Goal: Transaction & Acquisition: Purchase product/service

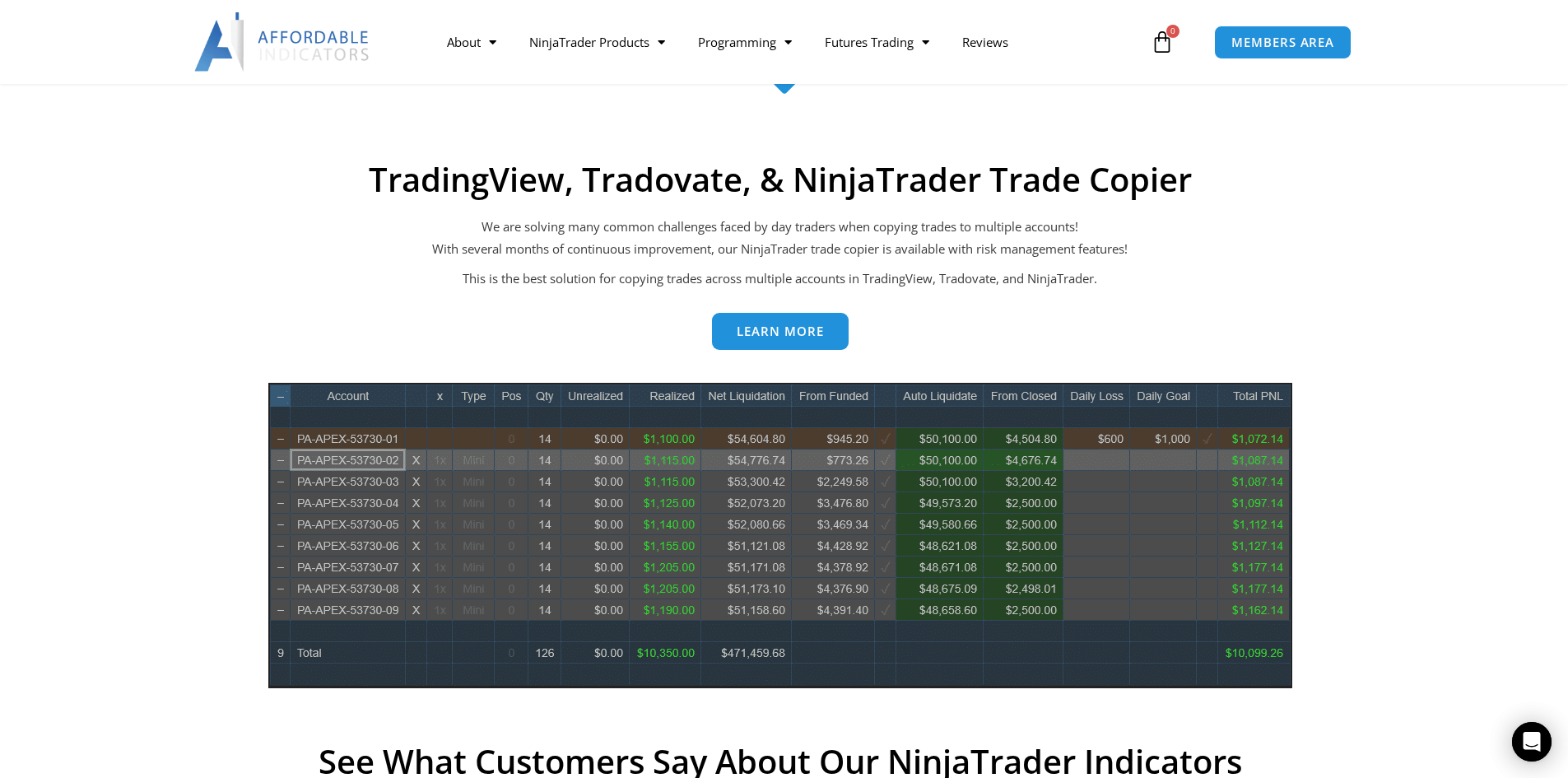
scroll to position [577, 0]
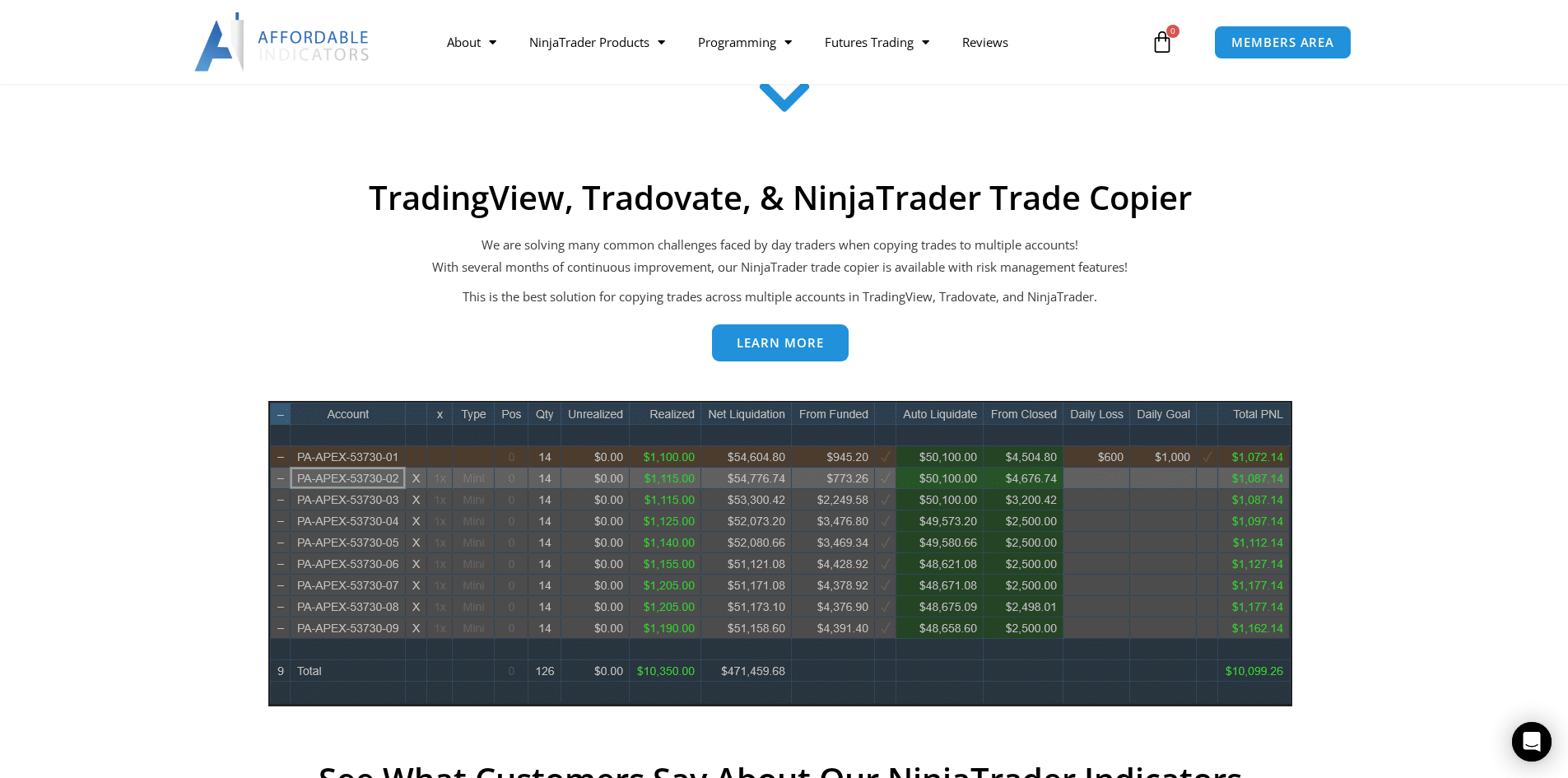
click at [786, 342] on span "Learn more" at bounding box center [780, 342] width 87 height 12
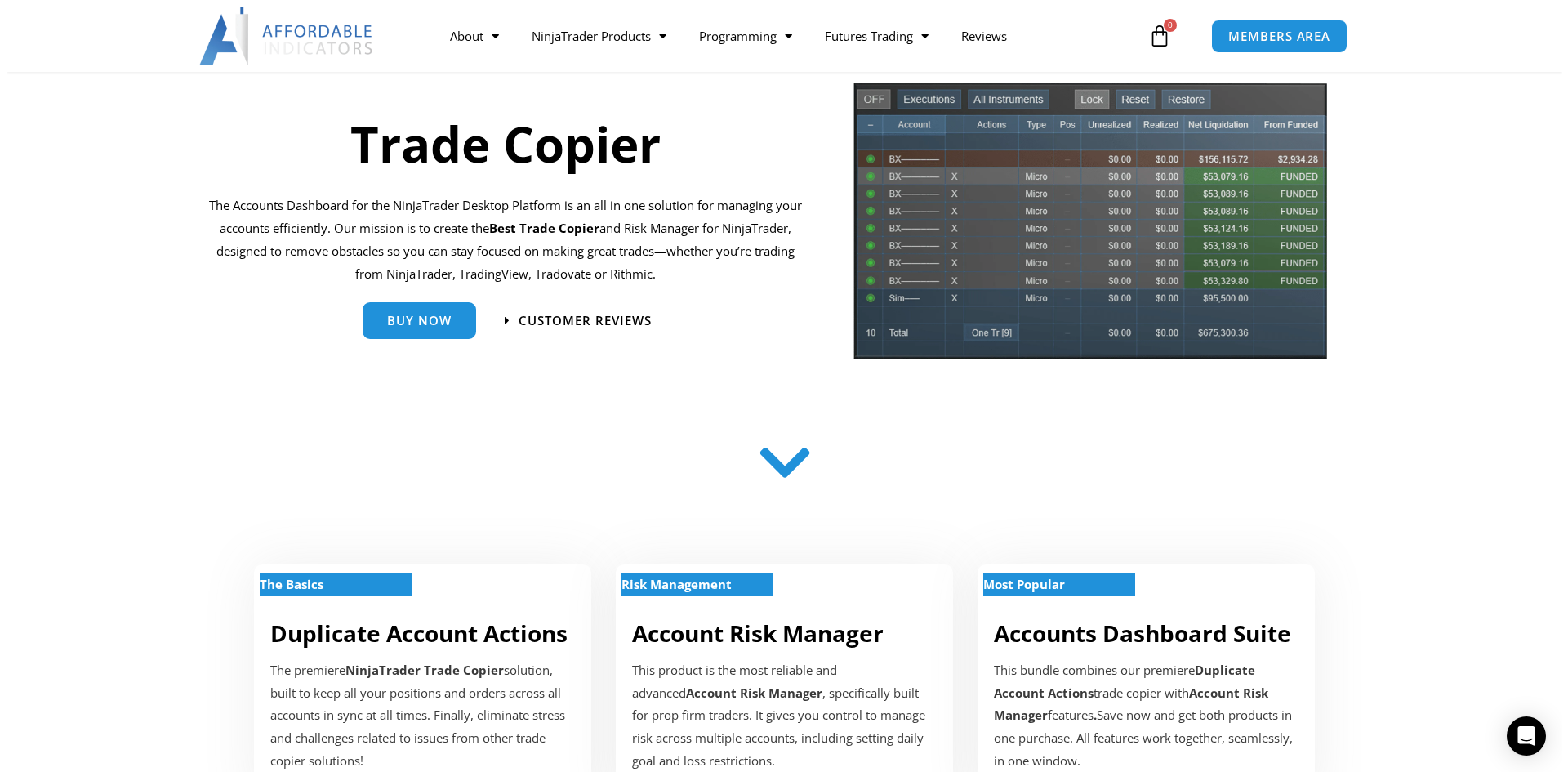
scroll to position [245, 0]
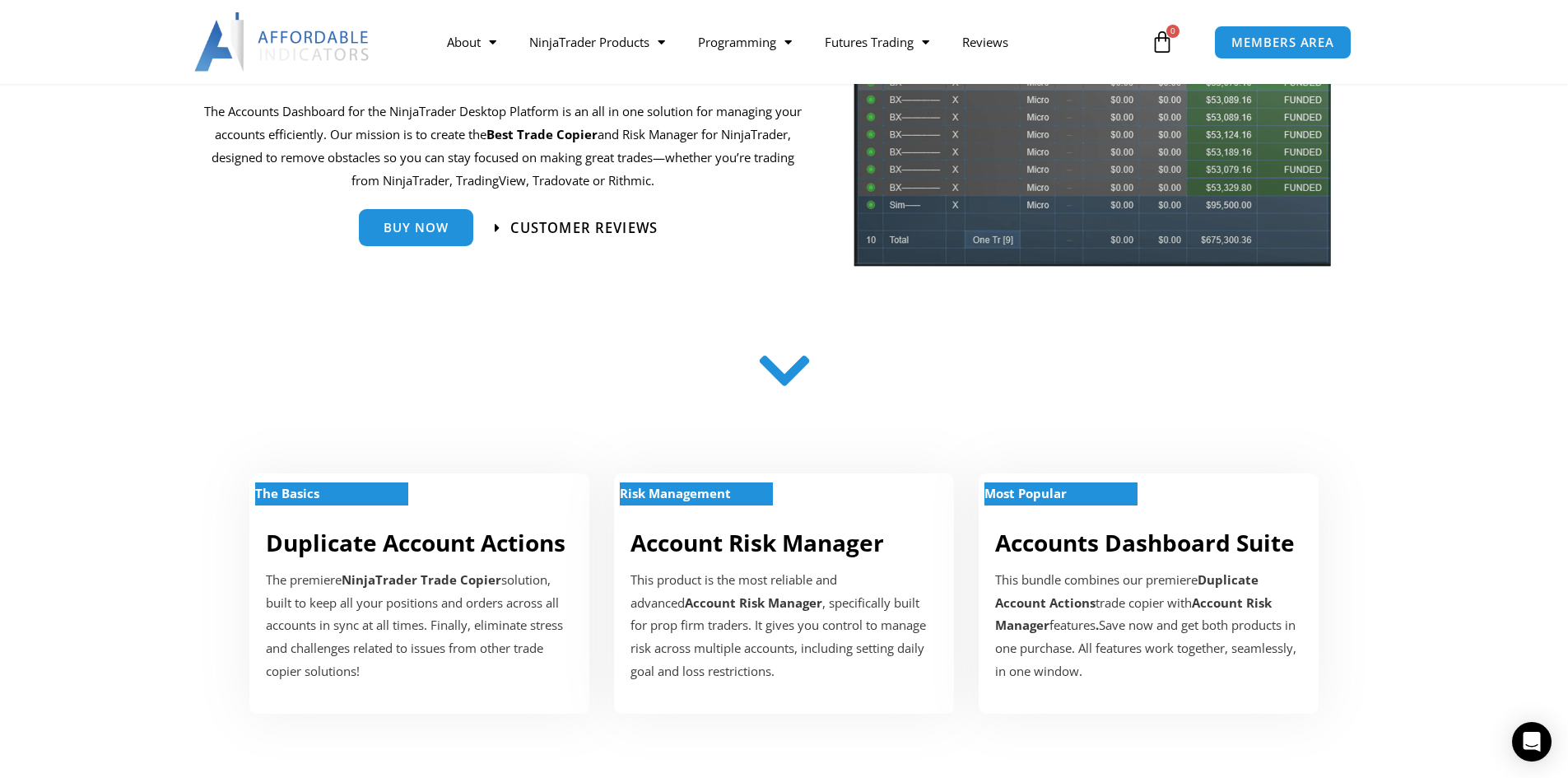
click at [562, 229] on span "Customer Reviews" at bounding box center [584, 227] width 148 height 14
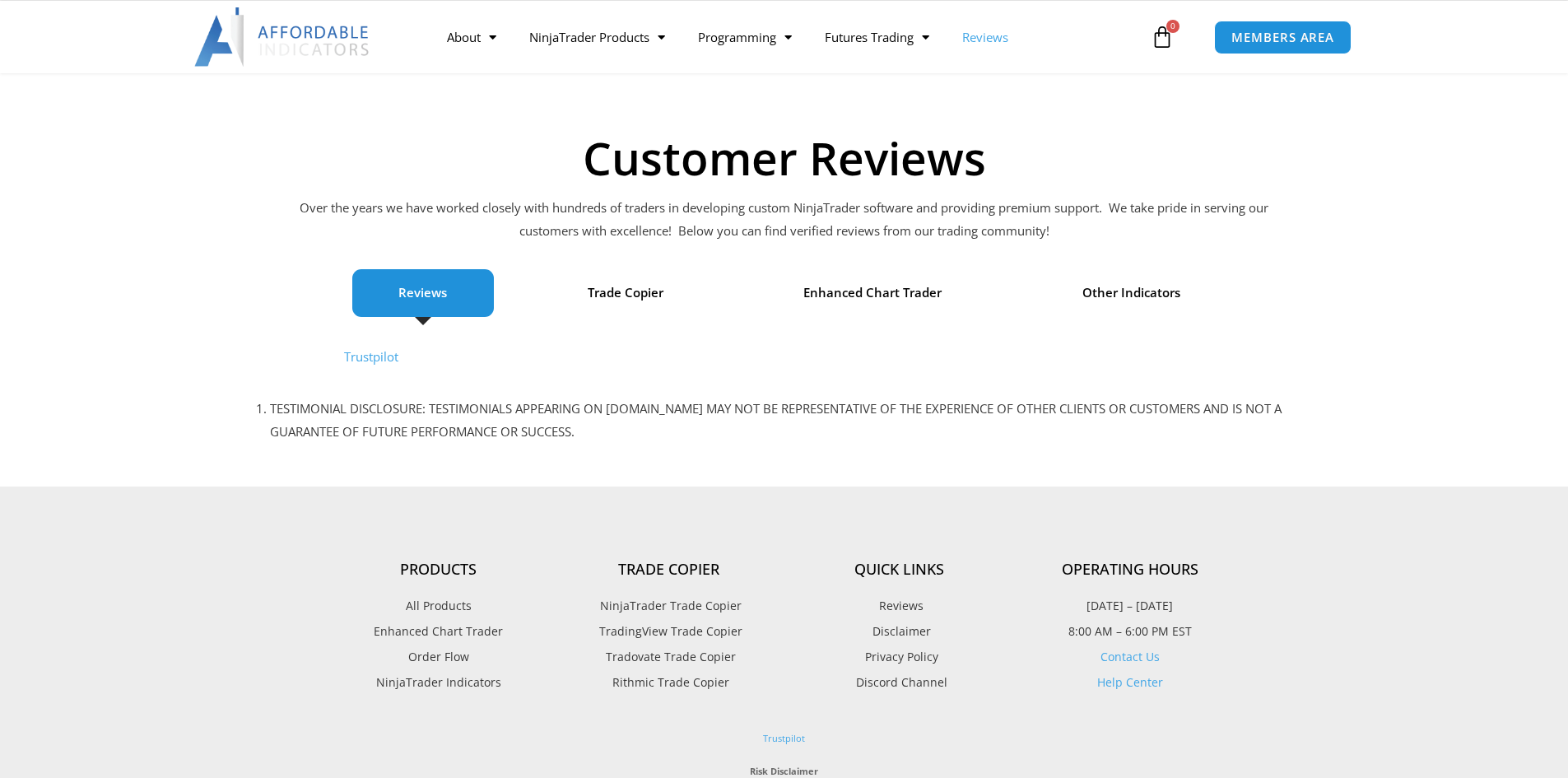
scroll to position [83, 0]
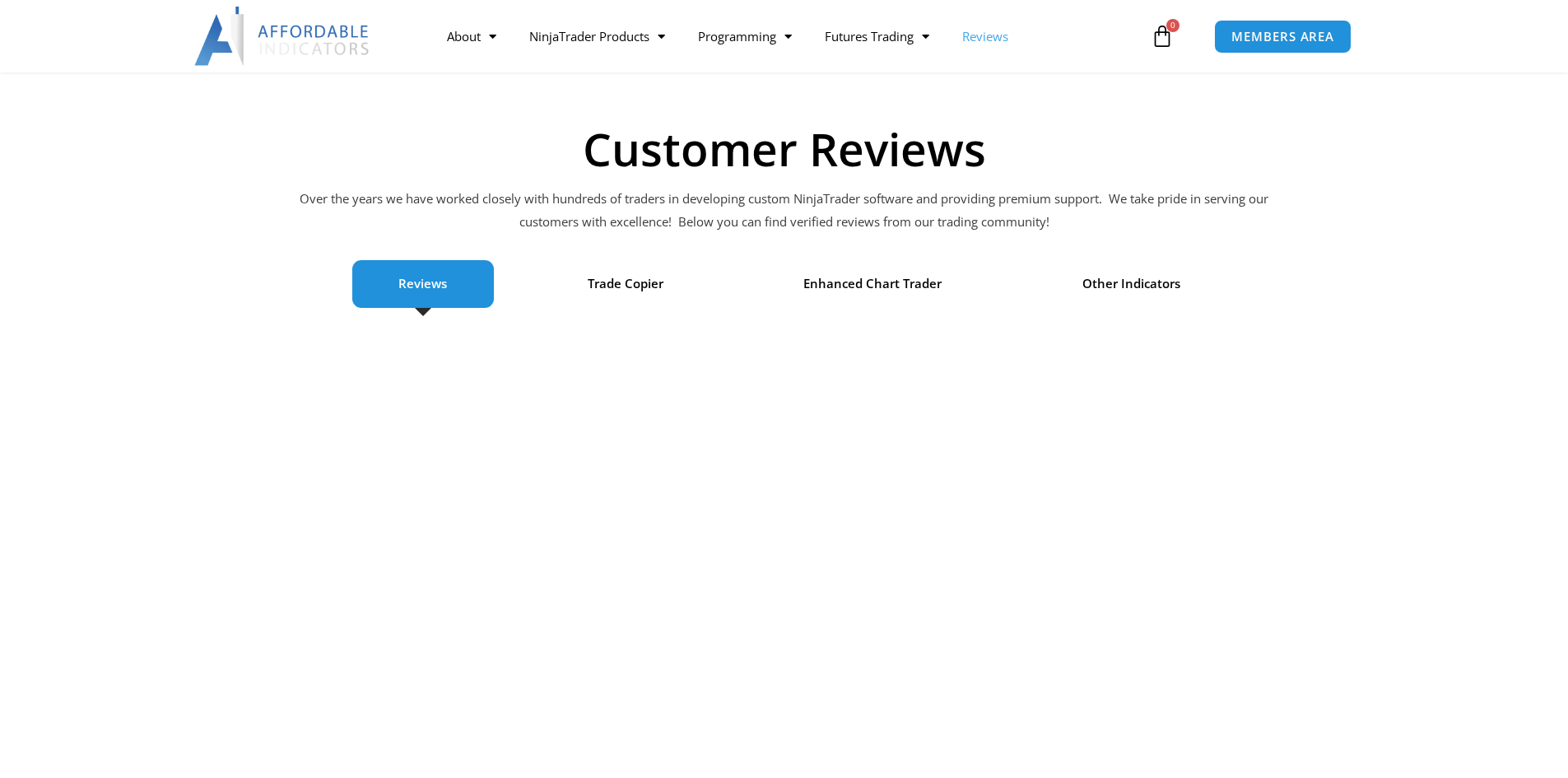
click at [432, 276] on span "Reviews" at bounding box center [422, 284] width 49 height 23
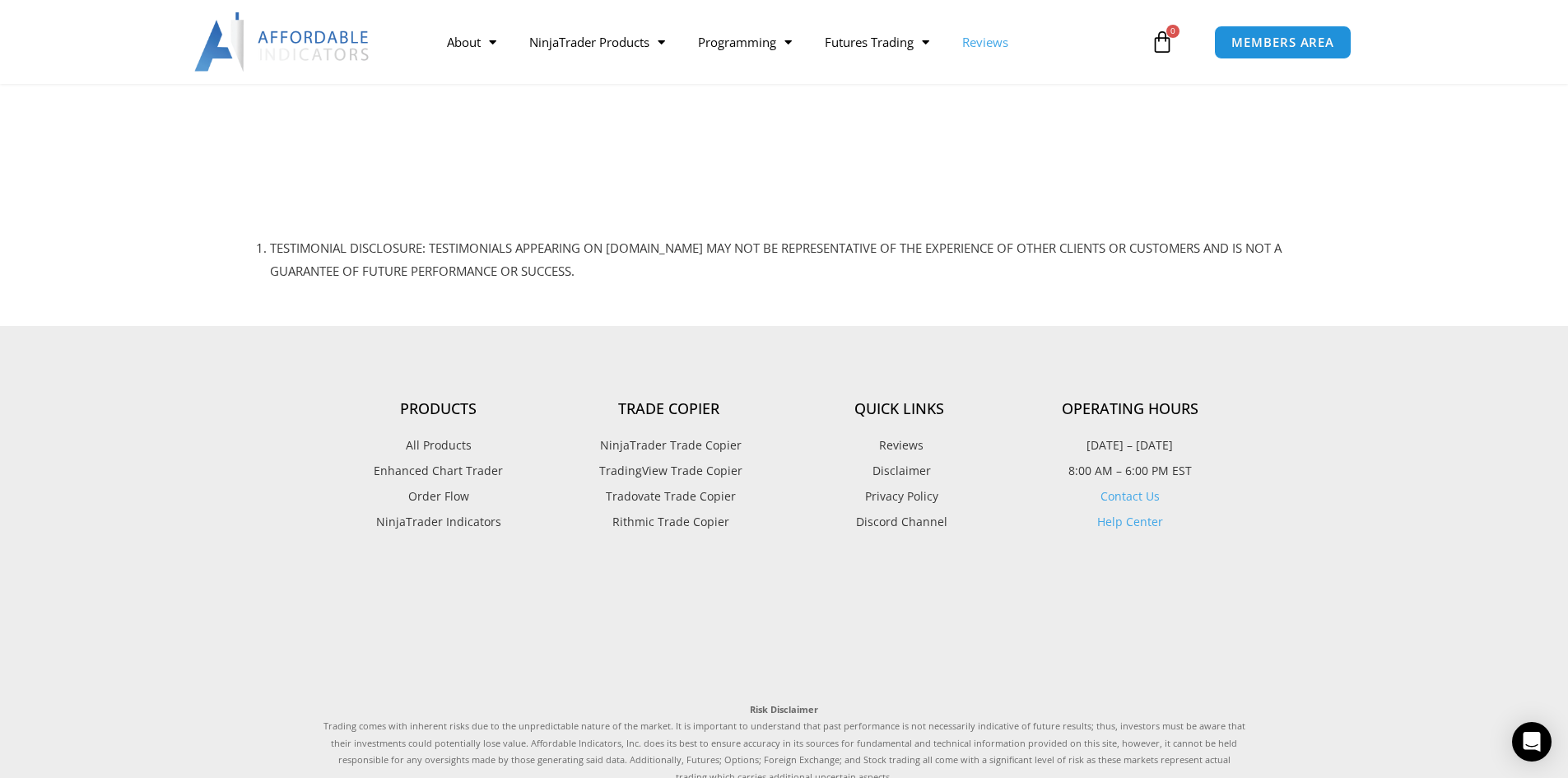
scroll to position [1565, 0]
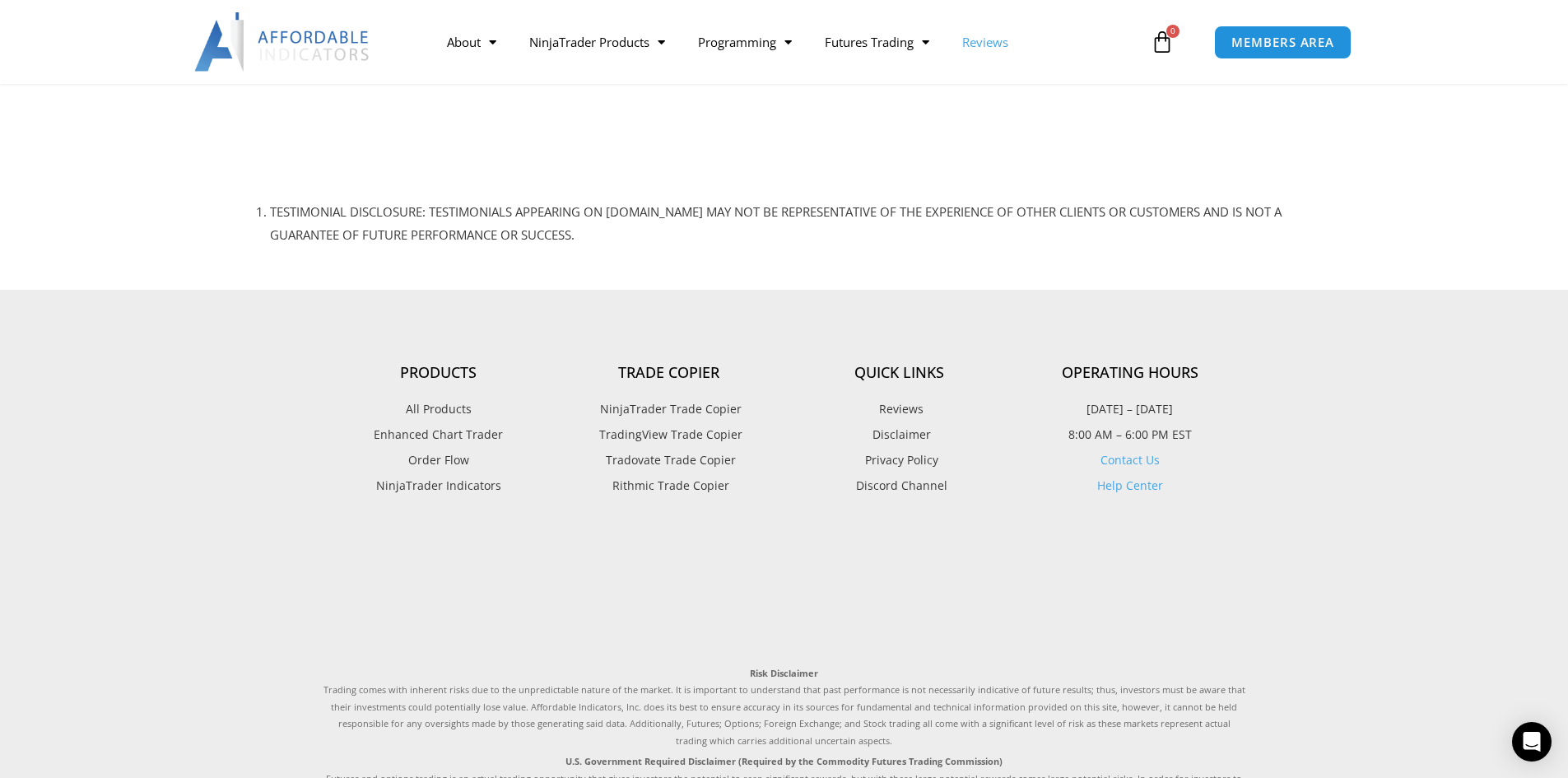
click at [652, 459] on span "Tradovate Trade Copier" at bounding box center [668, 460] width 134 height 21
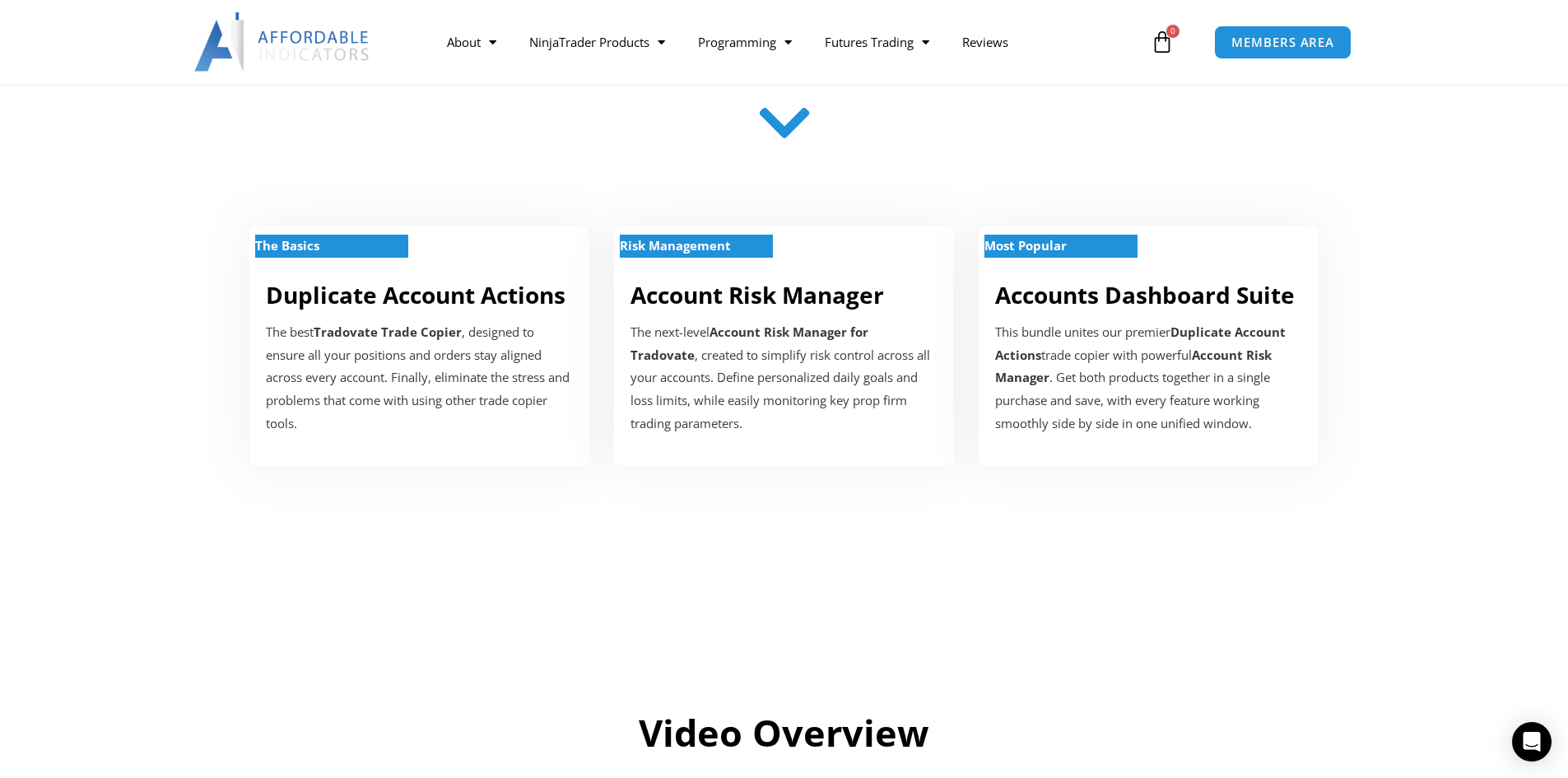
scroll to position [494, 0]
click at [1081, 247] on p "Most Popular" at bounding box center [1061, 247] width 153 height 23
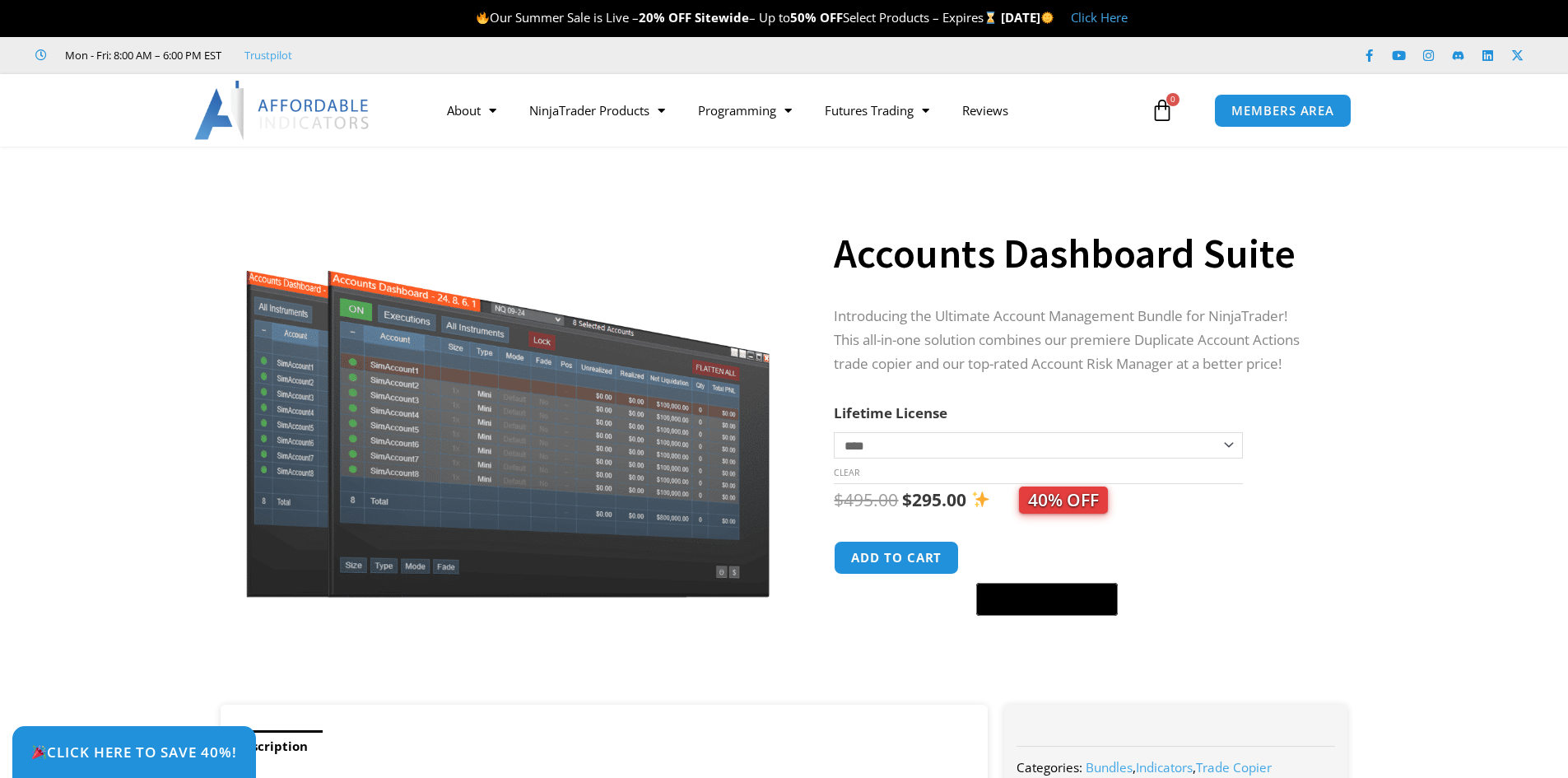
click at [1228, 442] on select "**********" at bounding box center [1038, 445] width 409 height 26
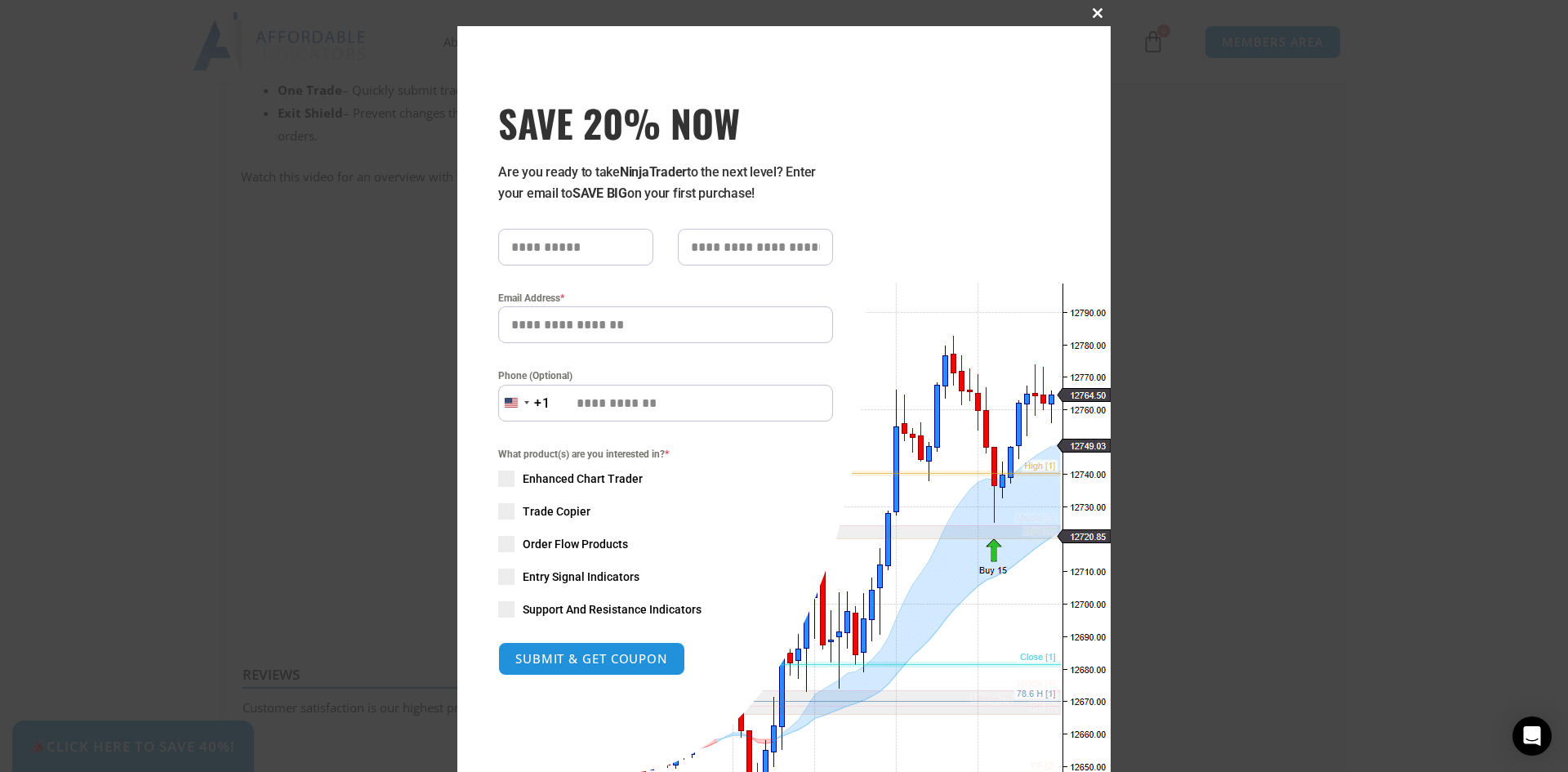
click at [1089, 12] on span at bounding box center [1097, 13] width 26 height 10
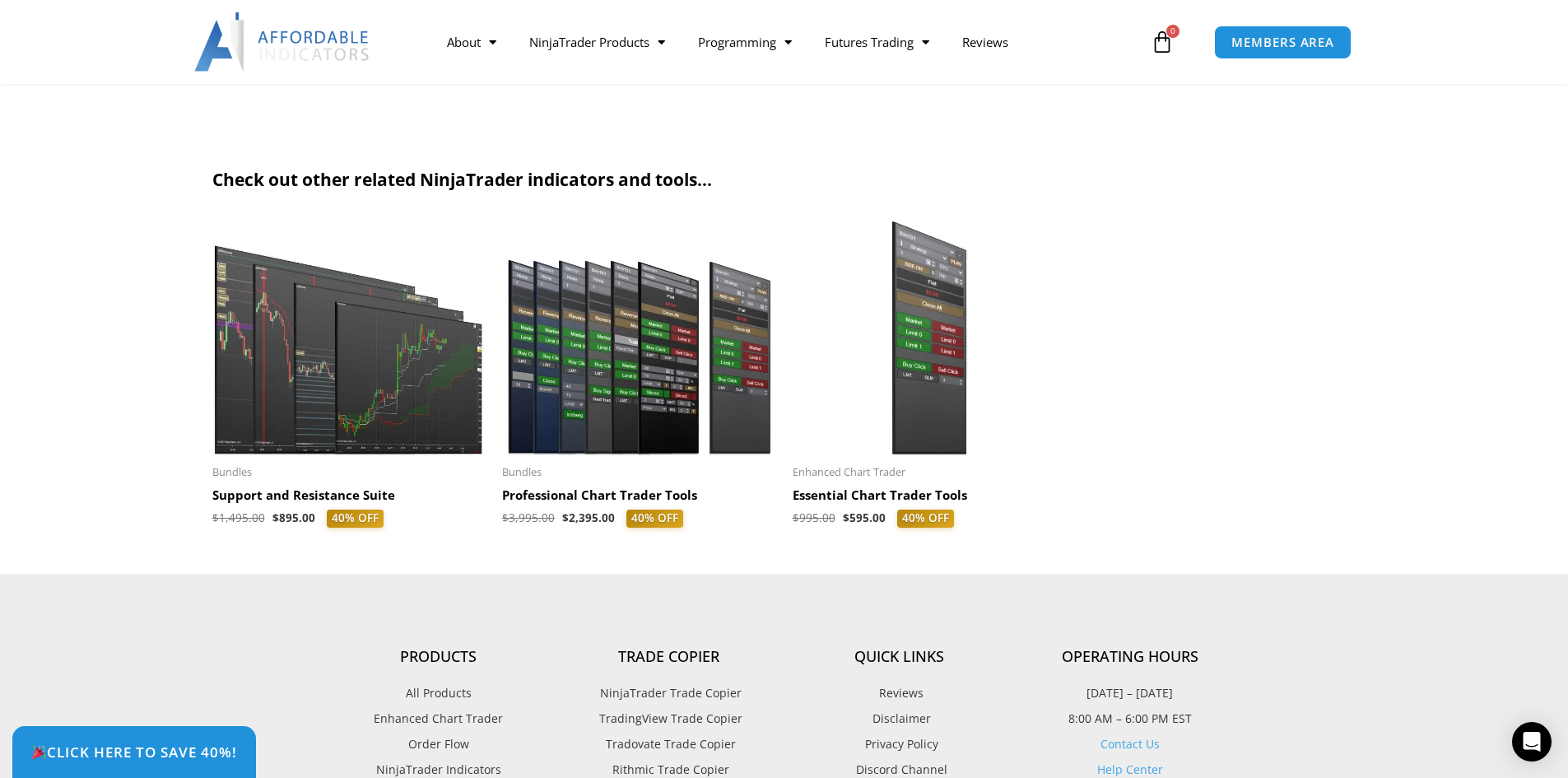
scroll to position [3622, 0]
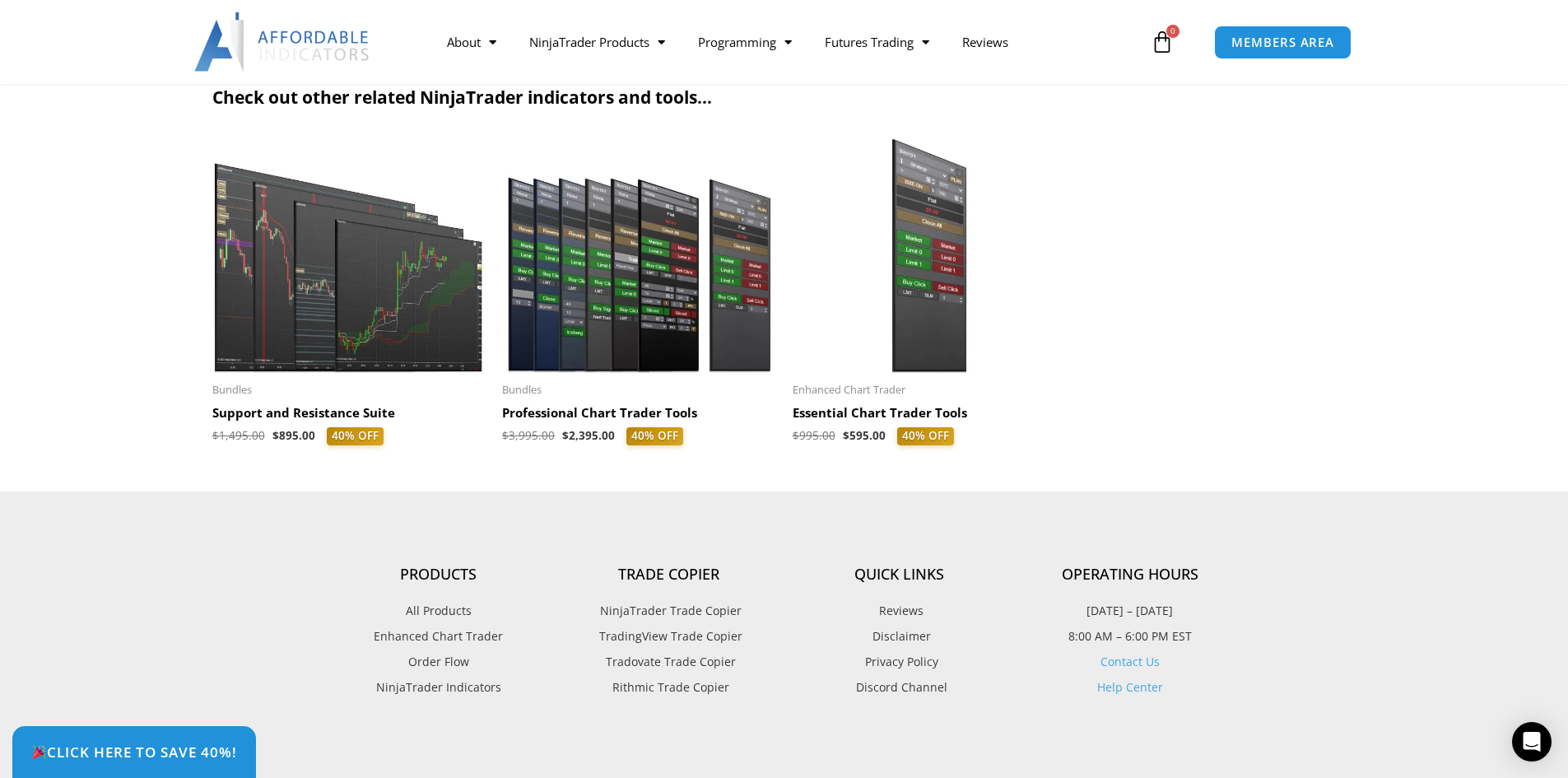
click at [686, 665] on span "Tradovate Trade Copier" at bounding box center [668, 662] width 134 height 21
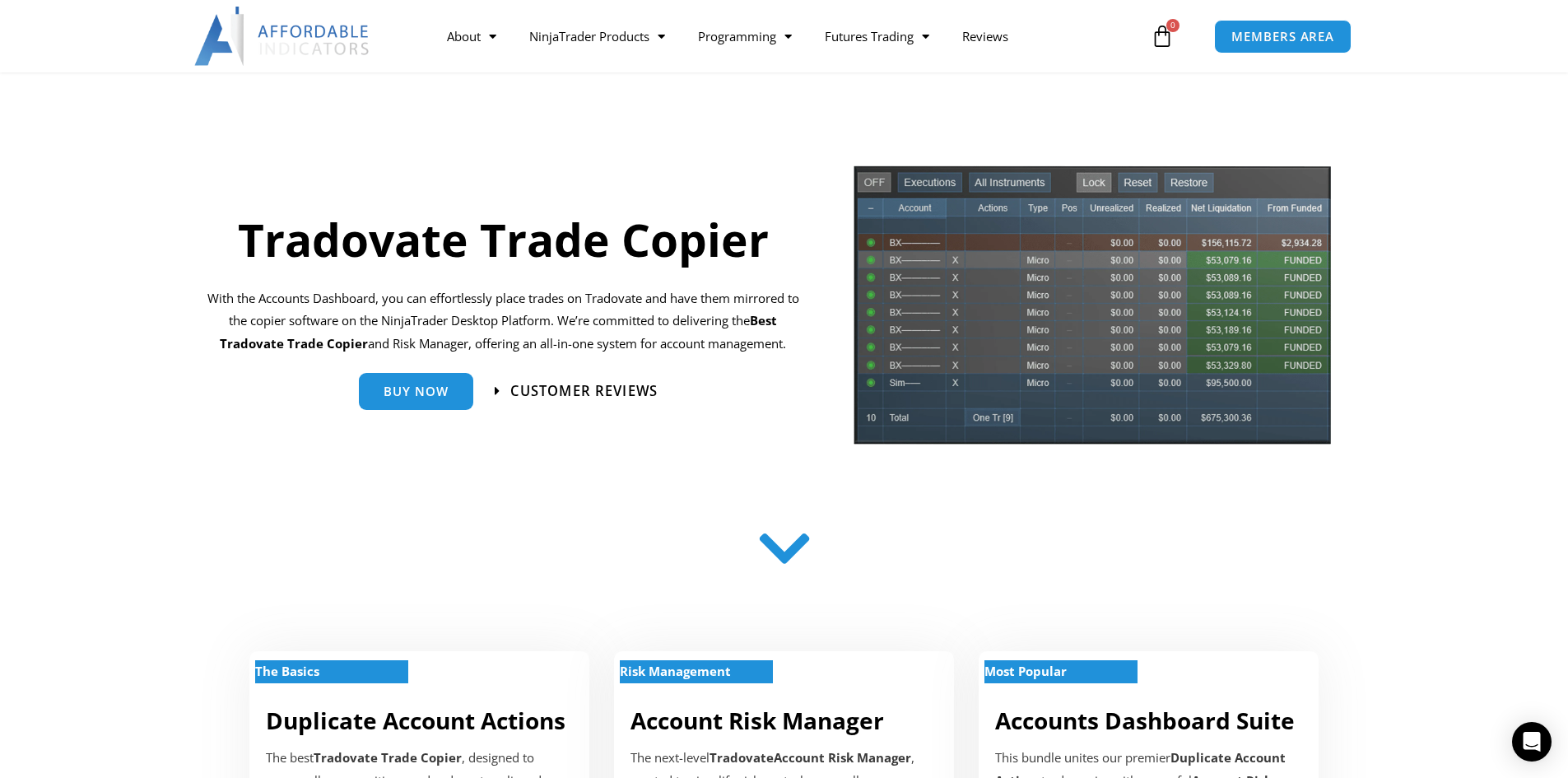
scroll to position [165, 0]
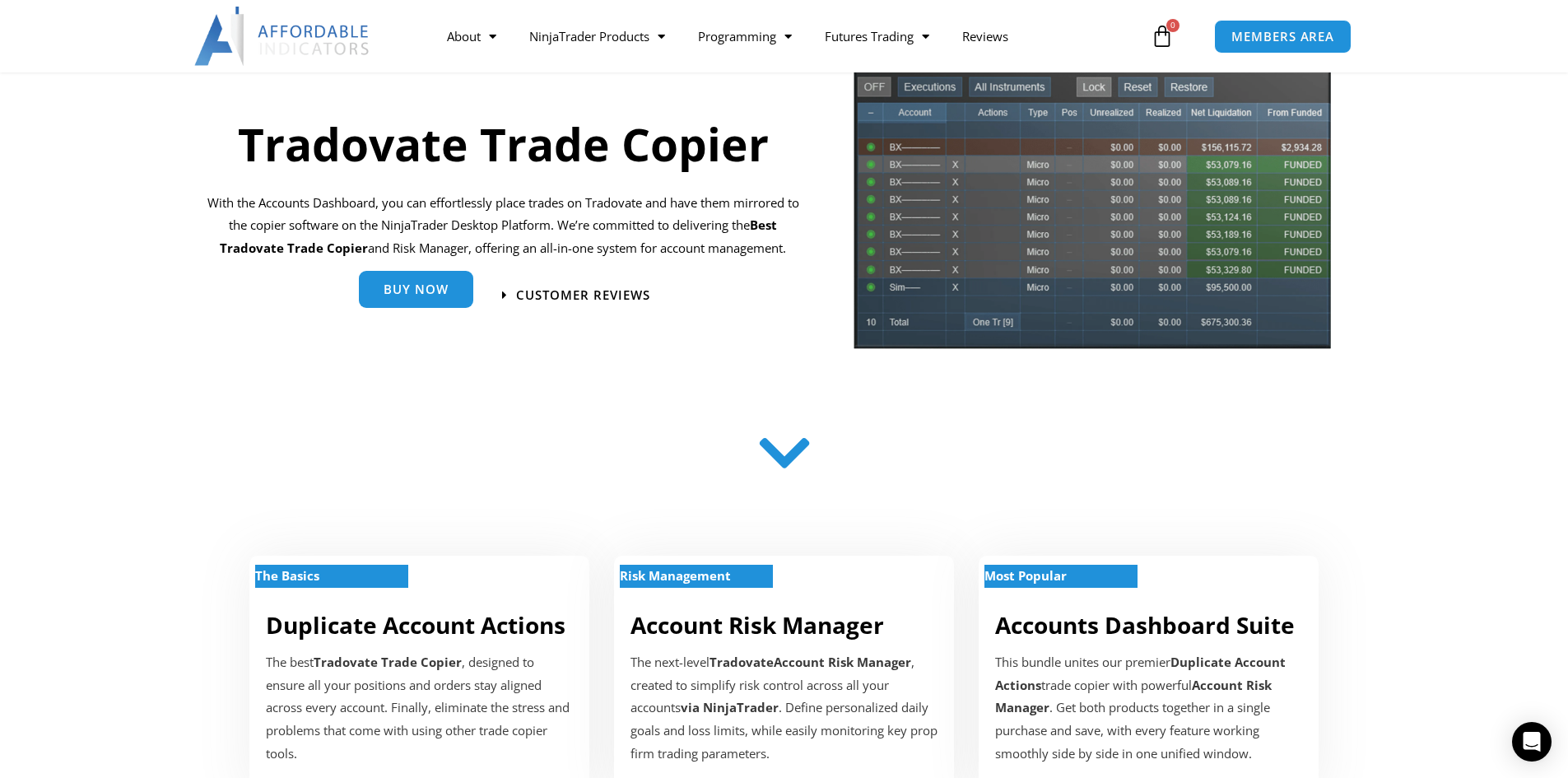
click at [404, 293] on span "Buy Now" at bounding box center [416, 289] width 65 height 12
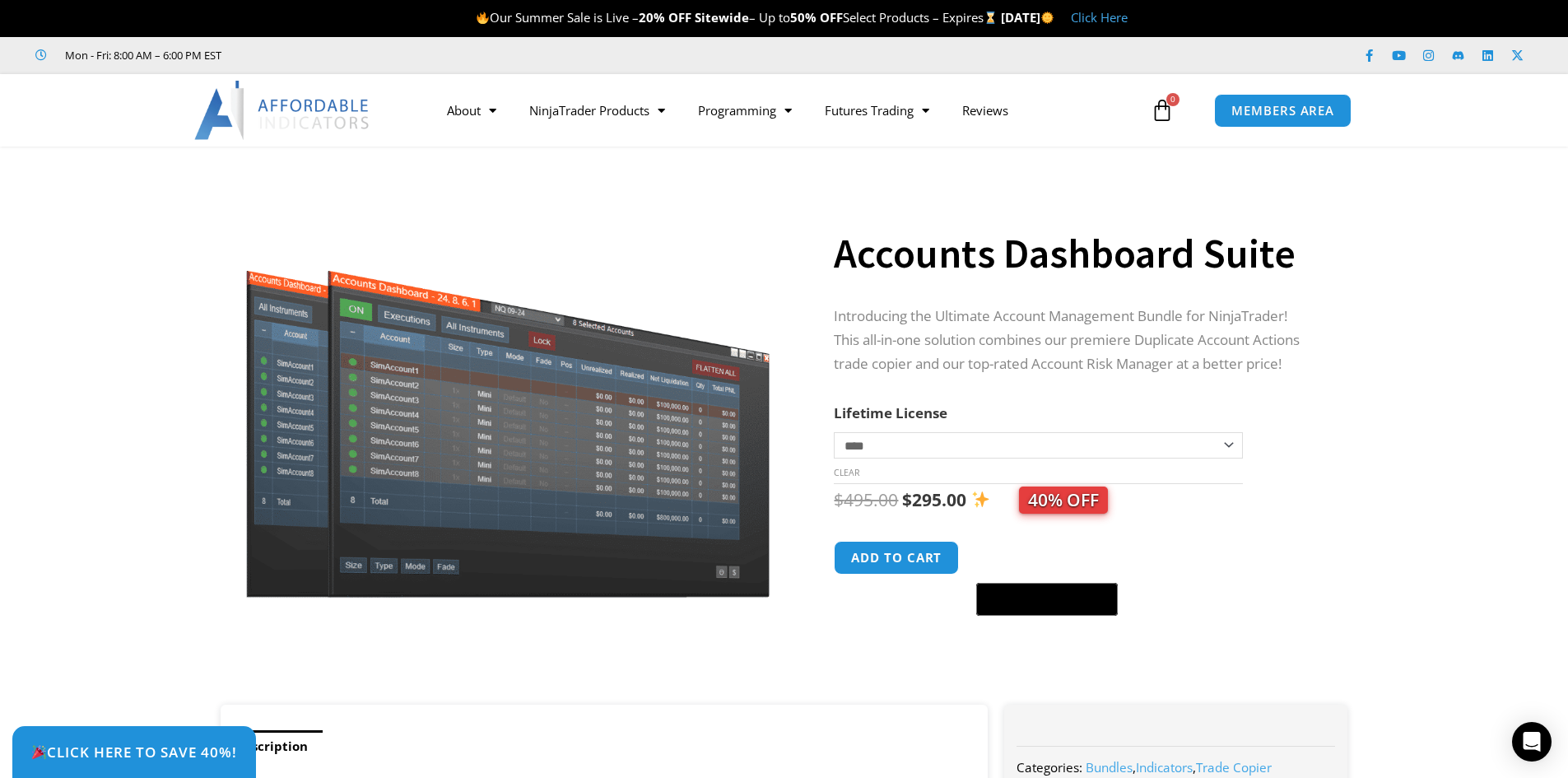
click at [1228, 446] on select "**********" at bounding box center [1038, 445] width 409 height 26
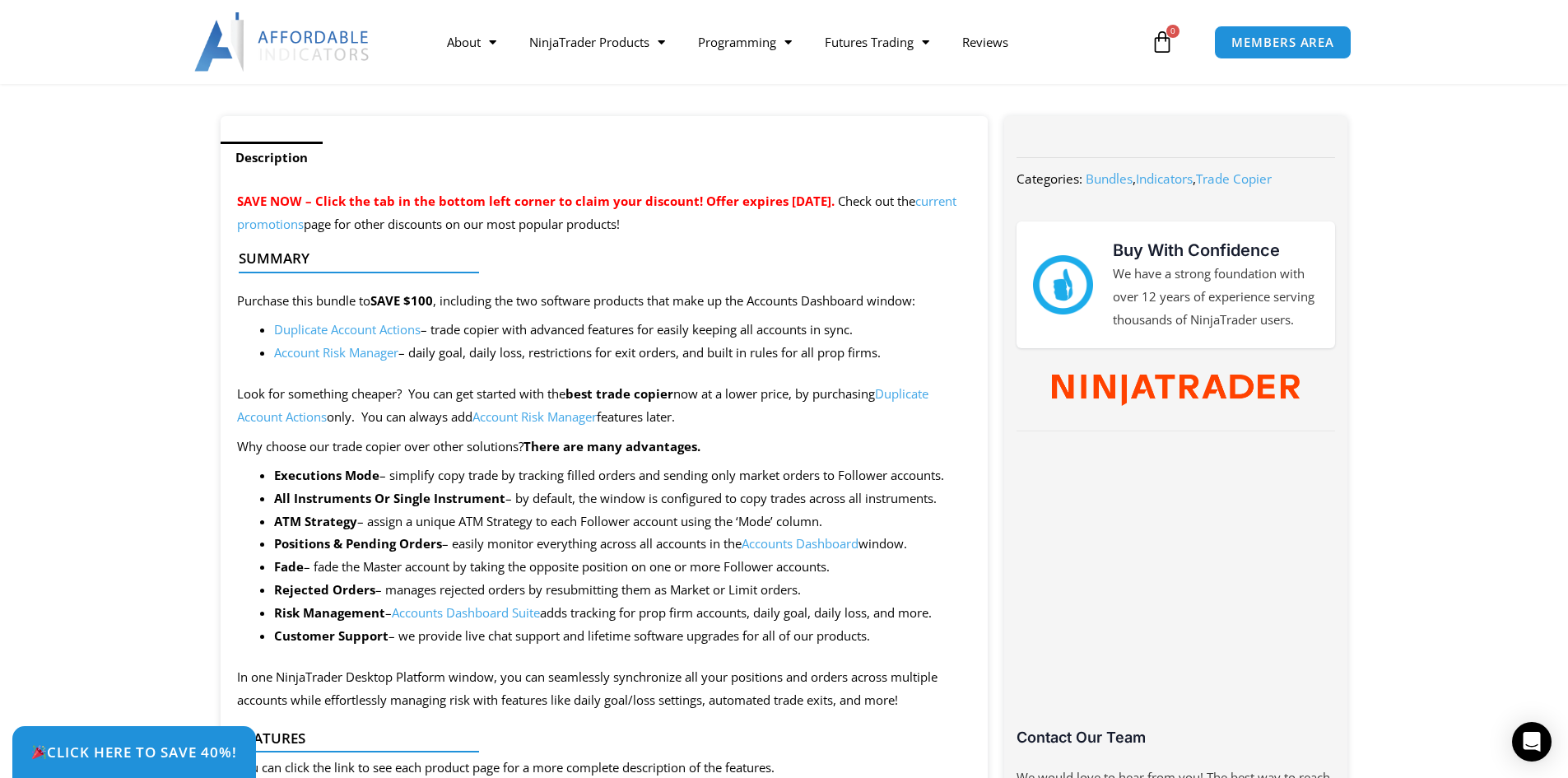
scroll to position [494, 0]
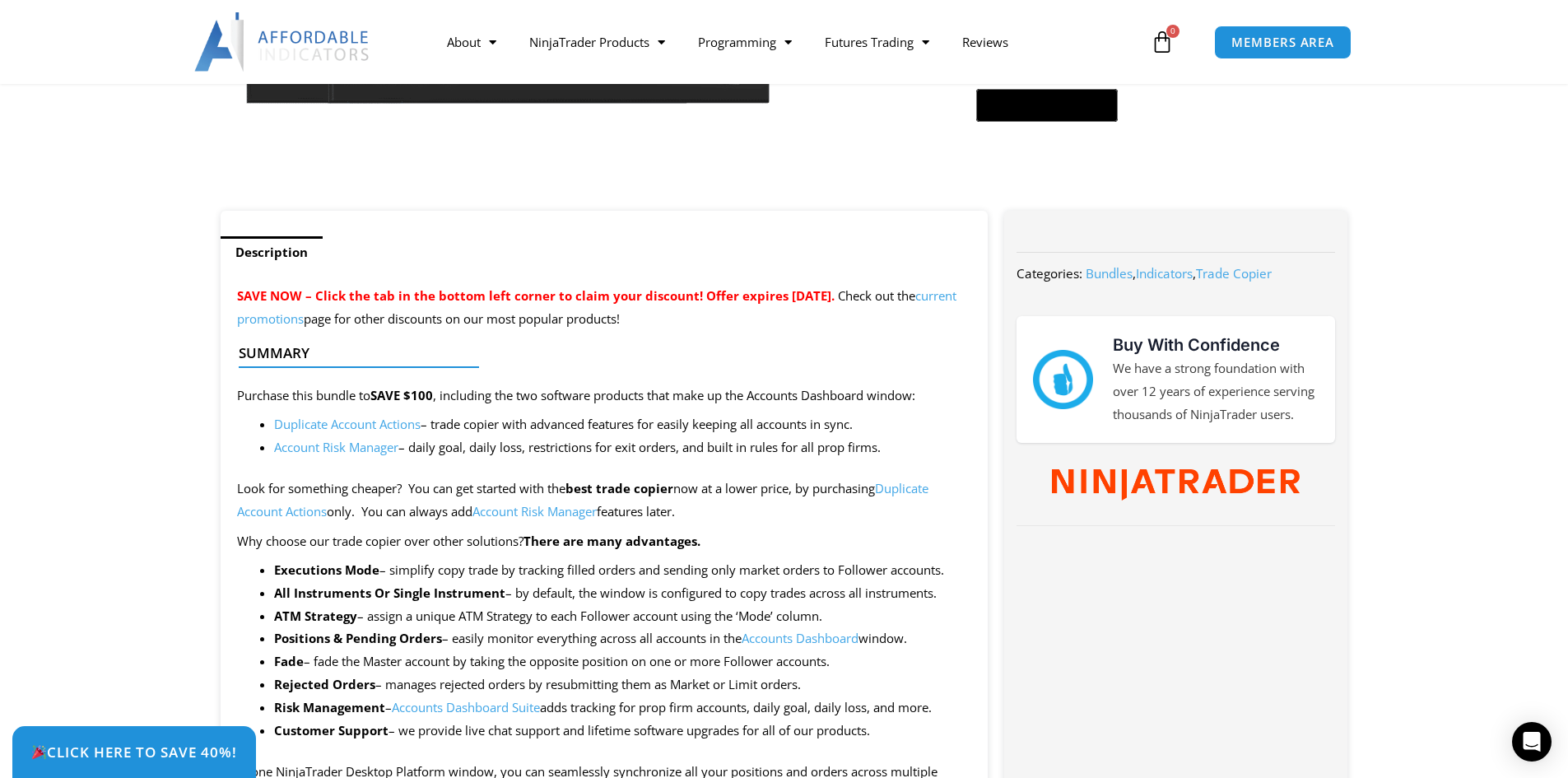
click at [338, 316] on link "current promotions" at bounding box center [597, 307] width 719 height 39
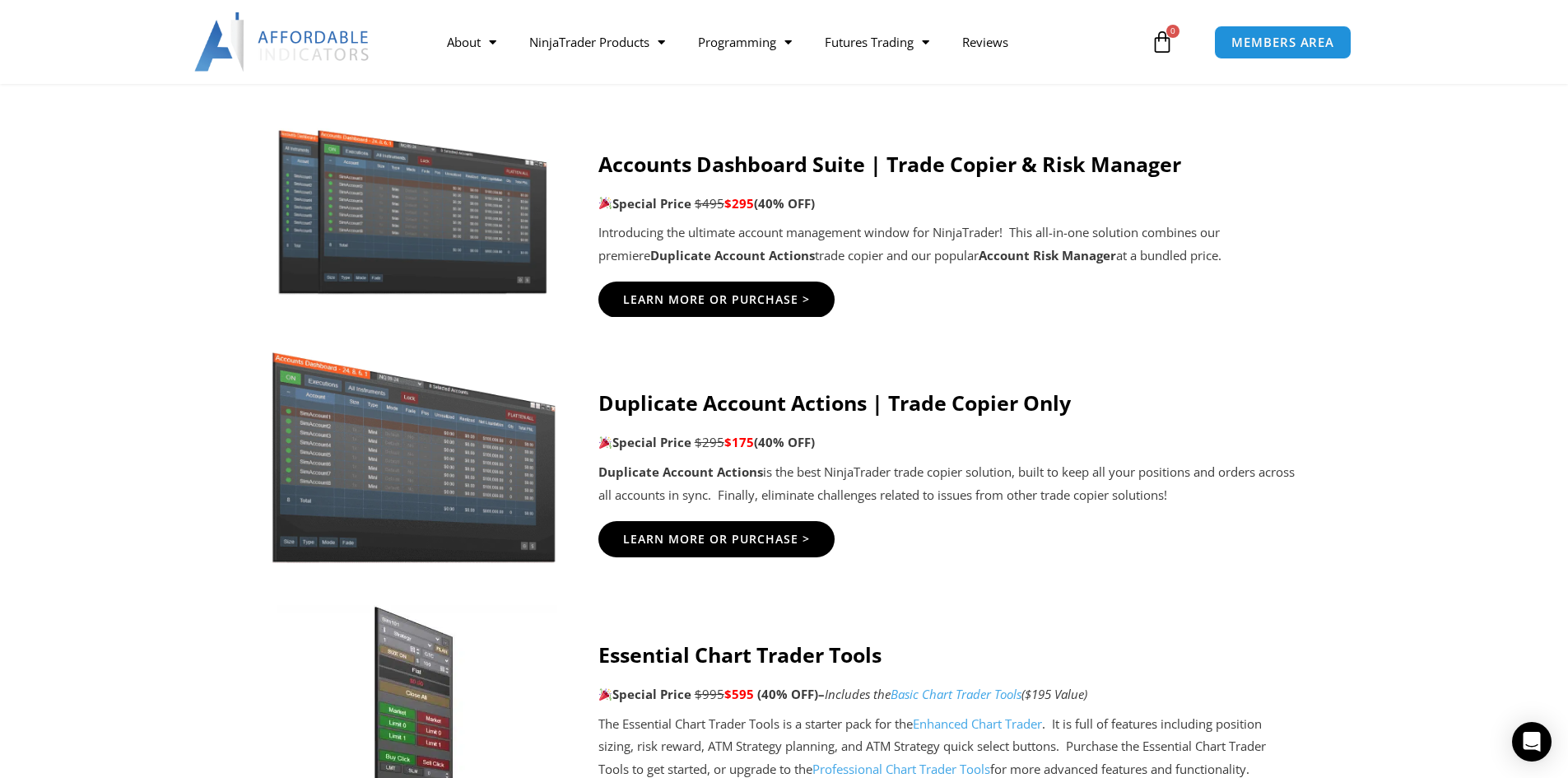
scroll to position [906, 0]
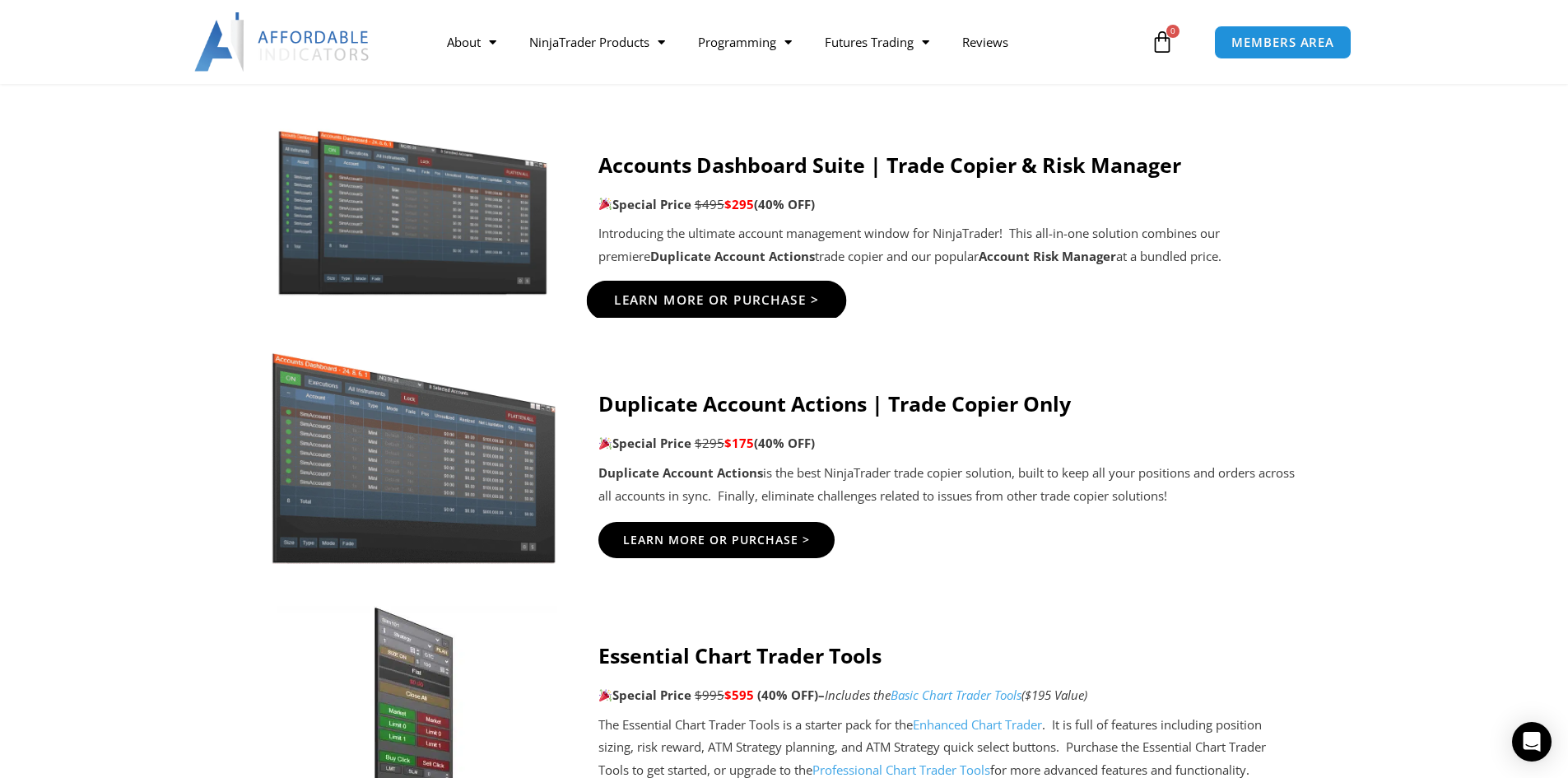
click at [775, 298] on span "Learn More Or Purchase >" at bounding box center [715, 300] width 206 height 12
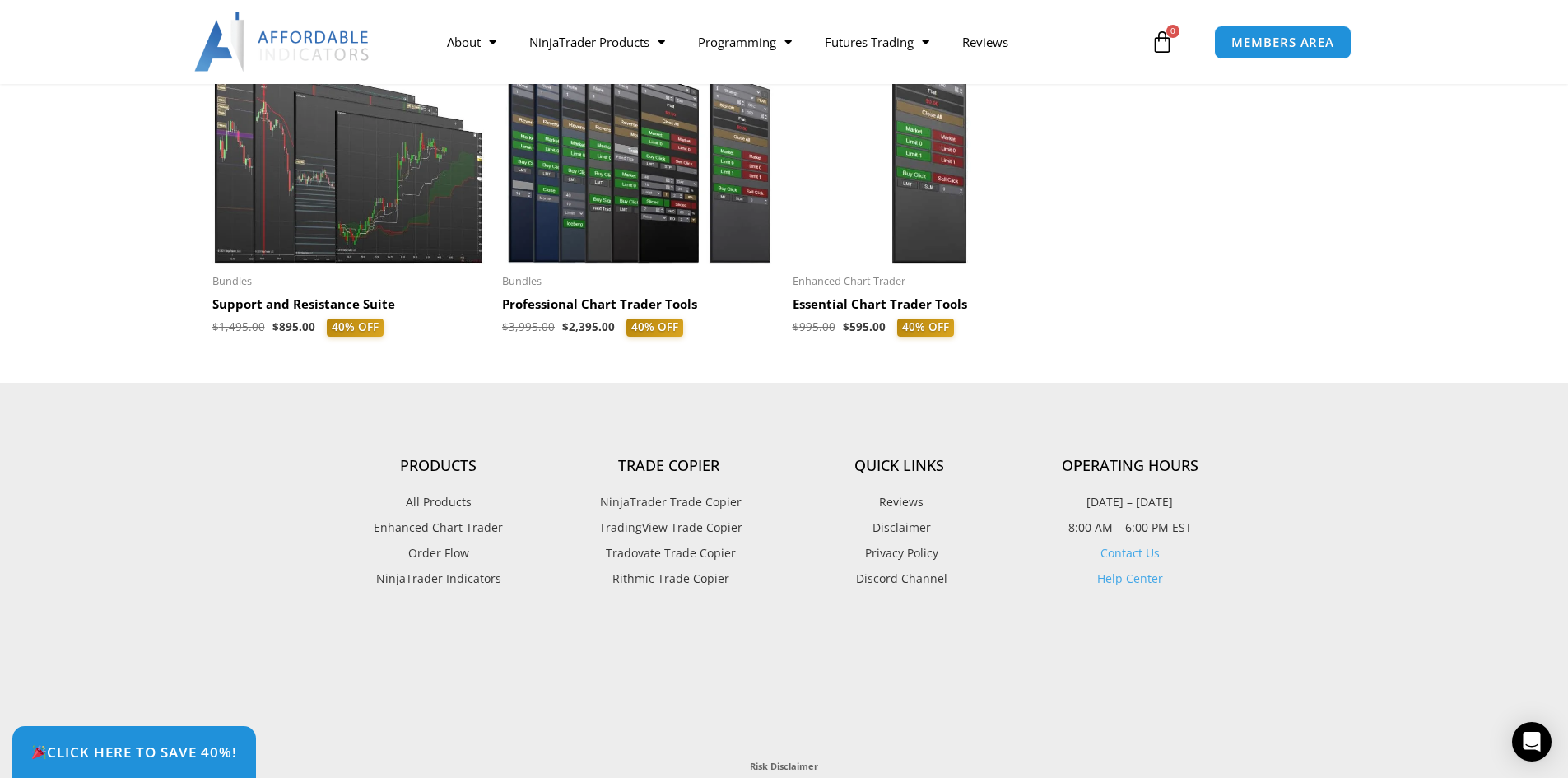
scroll to position [3622, 0]
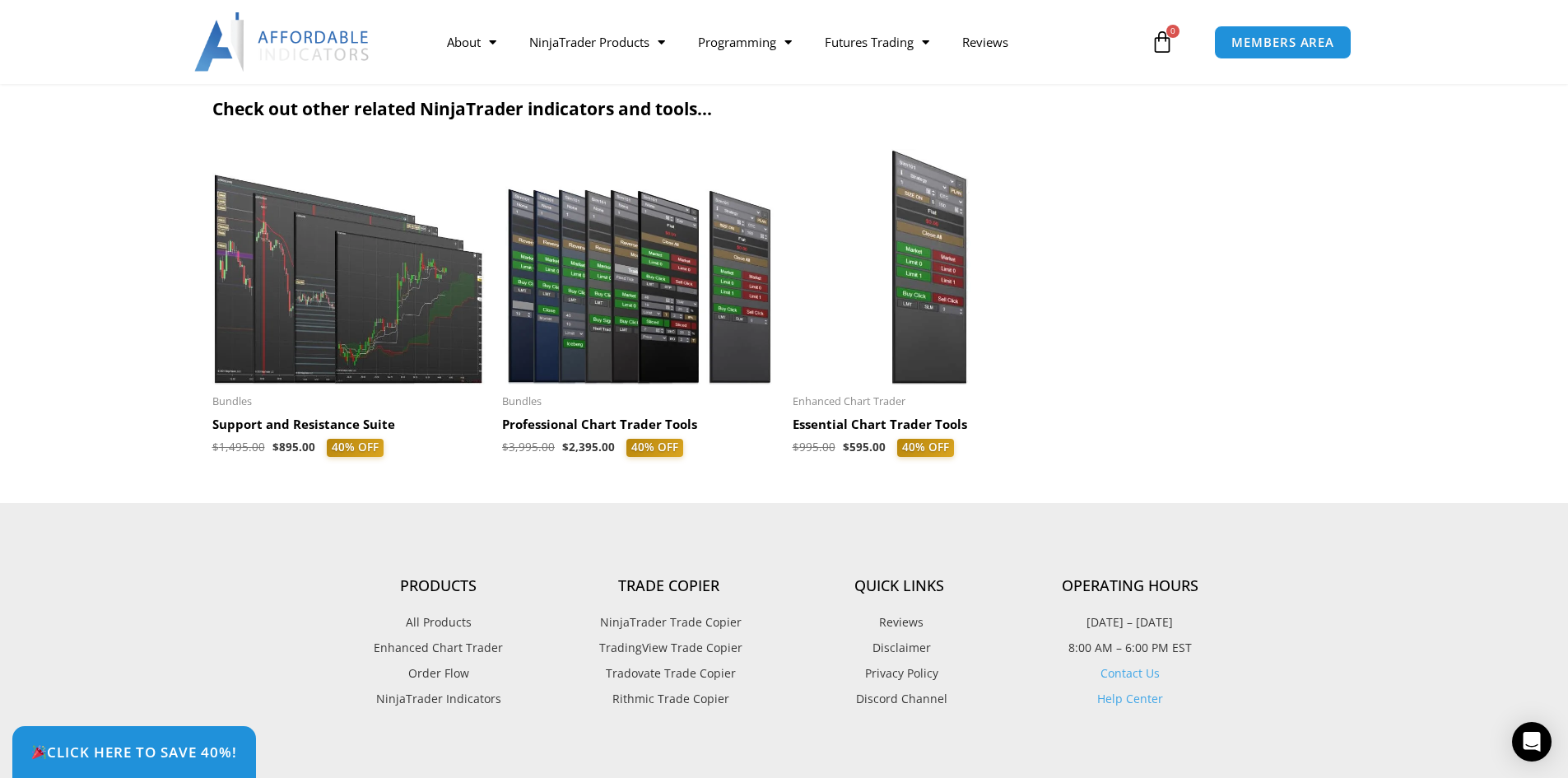
click at [312, 422] on h2 "Support and Resistance Suite" at bounding box center [349, 424] width 274 height 16
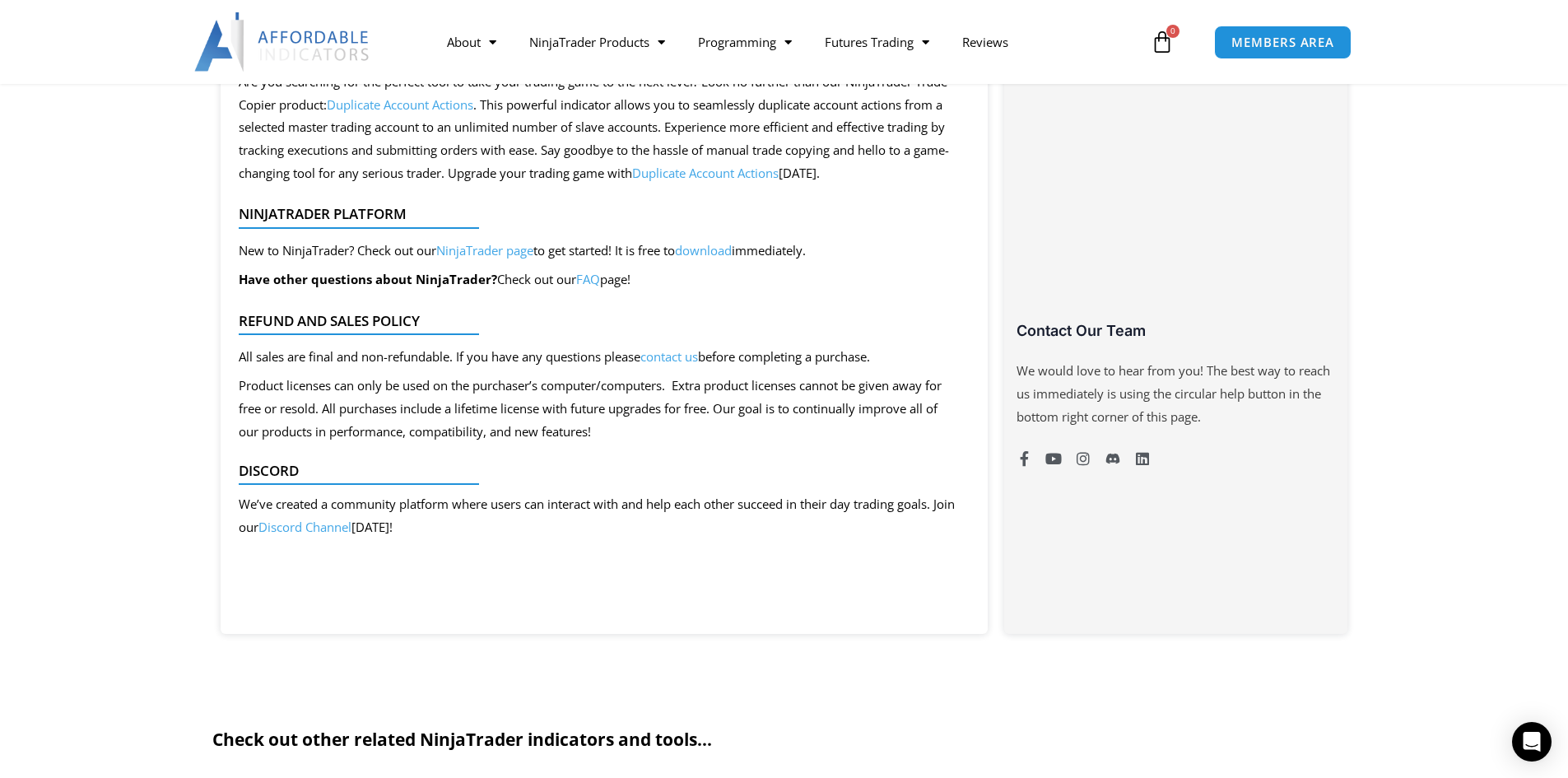
scroll to position [1071, 0]
